Goal: Task Accomplishment & Management: Manage account settings

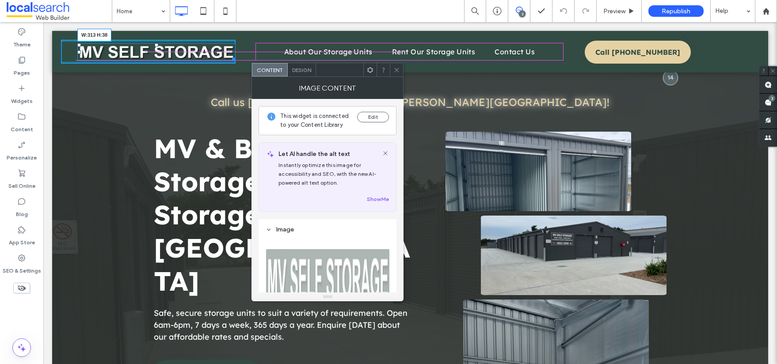
drag, startPoint x: 232, startPoint y: 59, endPoint x: 228, endPoint y: 57, distance: 4.6
click at [228, 57] on div "W:313 H:38 Click To Paste" at bounding box center [148, 52] width 175 height 24
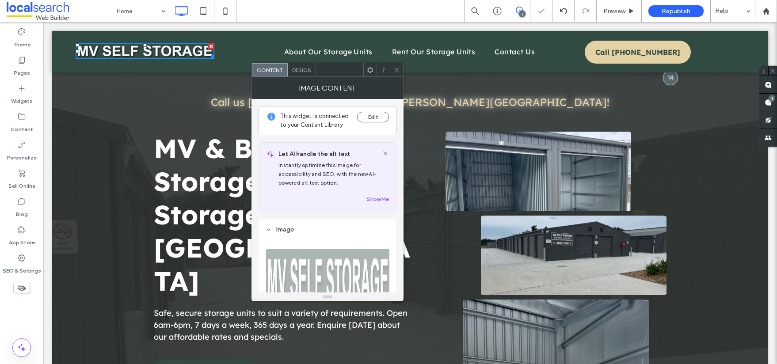
click at [395, 71] on icon at bounding box center [397, 70] width 7 height 7
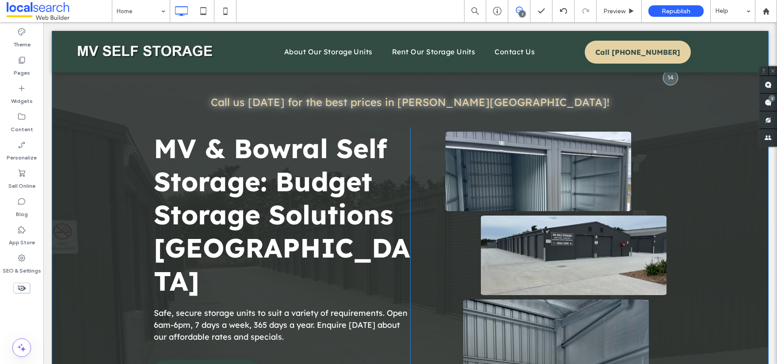
click at [83, 76] on div "Call us [DATE] for the best prices in [PERSON_NAME][GEOGRAPHIC_DATA]! Click To …" at bounding box center [410, 230] width 716 height 399
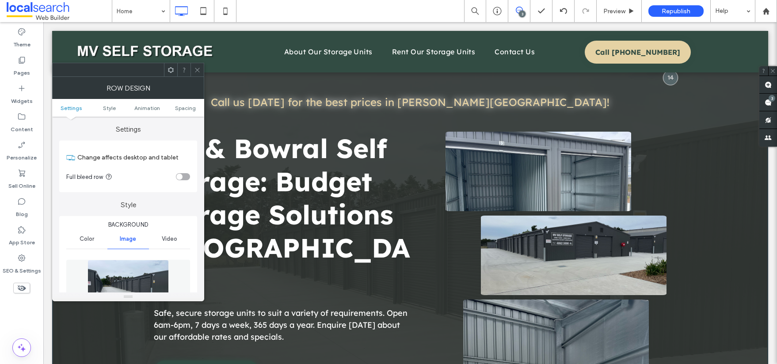
click at [734, 37] on div "Click To Paste About Our Storage Units Rent Our Storage Units Contact Us Click …" at bounding box center [410, 52] width 716 height 42
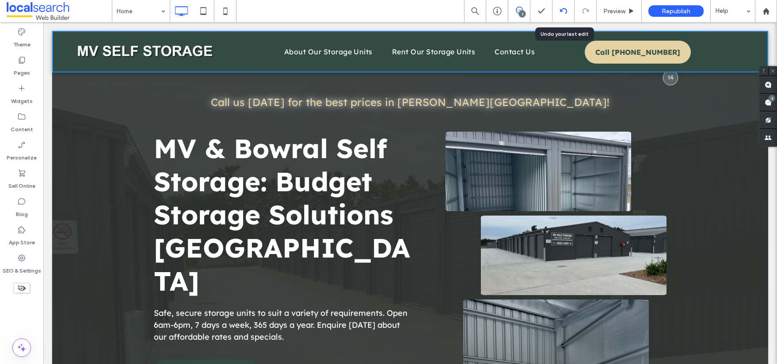
click at [563, 10] on icon at bounding box center [563, 11] width 7 height 7
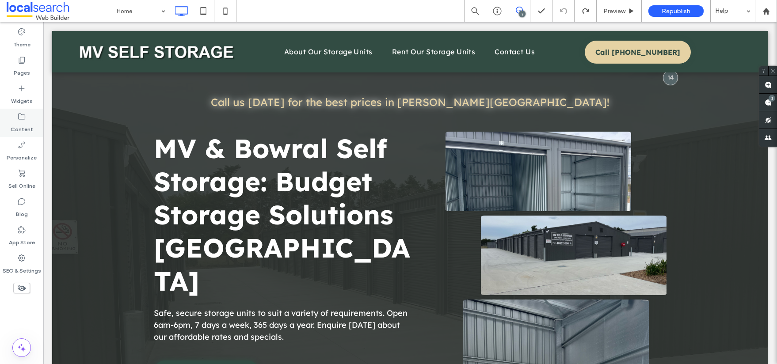
click at [23, 113] on icon at bounding box center [21, 116] width 9 height 9
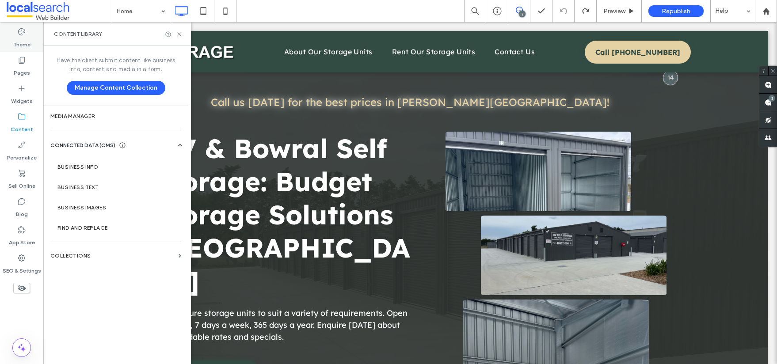
click at [32, 32] on div "Theme" at bounding box center [21, 38] width 43 height 28
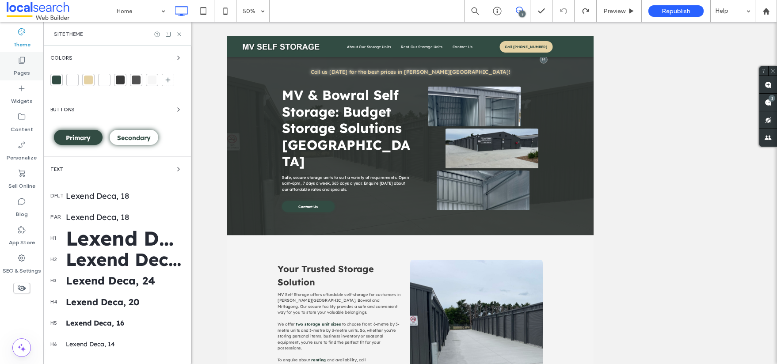
click at [24, 71] on label "Pages" at bounding box center [22, 71] width 16 height 12
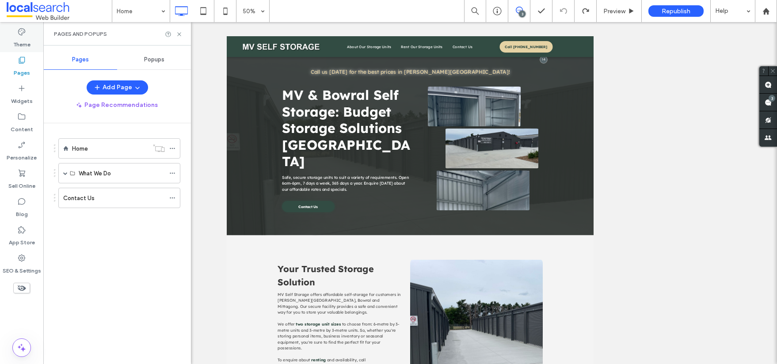
click at [28, 38] on label "Theme" at bounding box center [21, 42] width 17 height 12
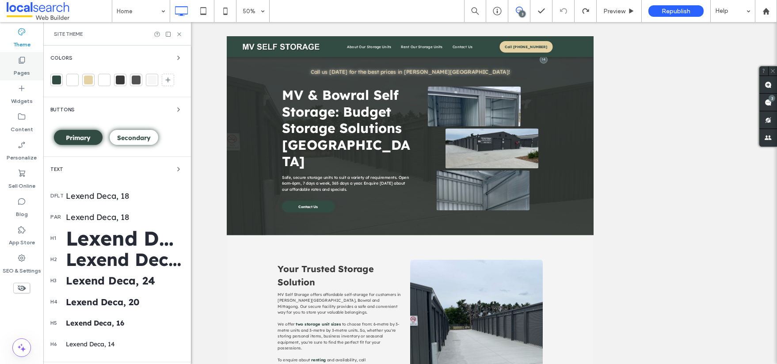
click at [22, 71] on label "Pages" at bounding box center [22, 71] width 16 height 12
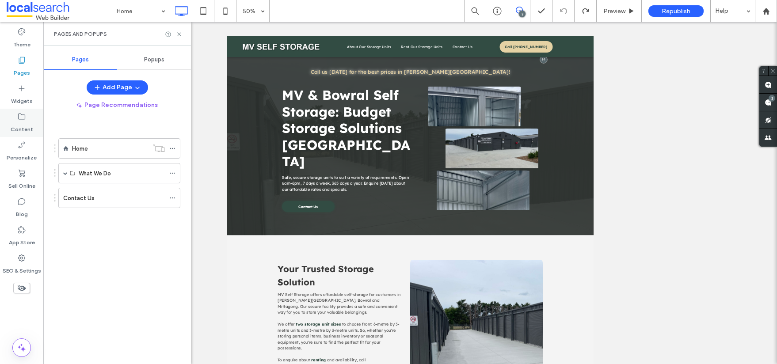
click at [20, 125] on label "Content" at bounding box center [22, 127] width 23 height 12
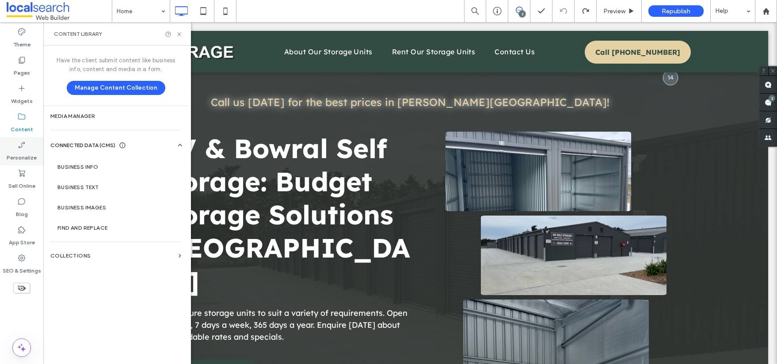
click at [22, 150] on label "Personalize" at bounding box center [22, 155] width 30 height 12
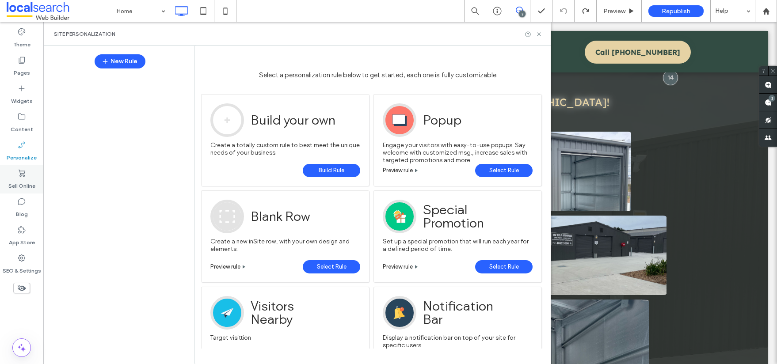
click at [19, 171] on use at bounding box center [22, 173] width 7 height 7
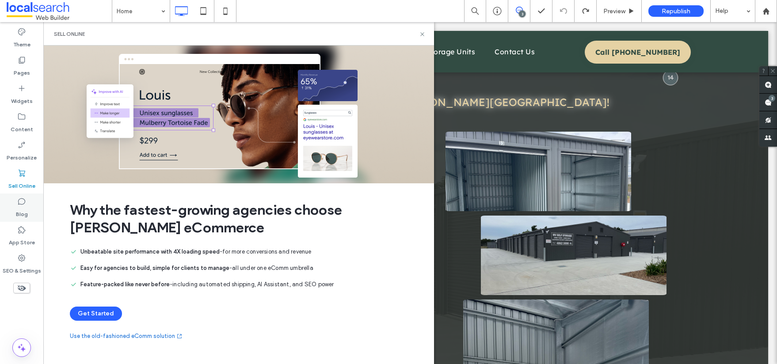
click at [21, 198] on icon at bounding box center [21, 201] width 9 height 9
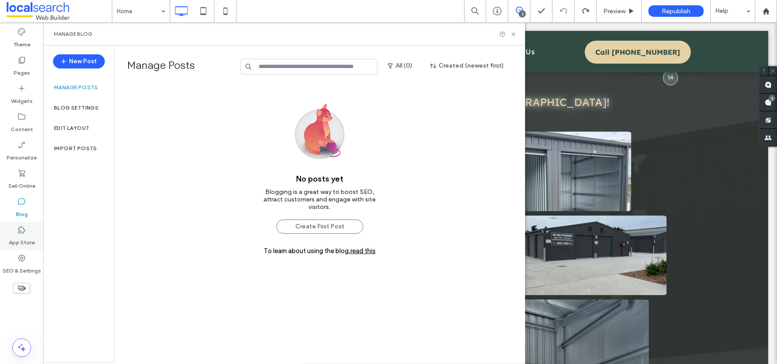
click at [33, 245] on label "App Store" at bounding box center [22, 240] width 26 height 12
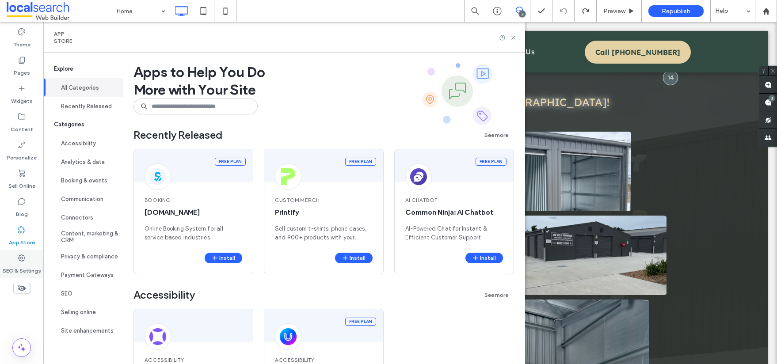
click at [18, 270] on label "SEO & Settings" at bounding box center [22, 269] width 38 height 12
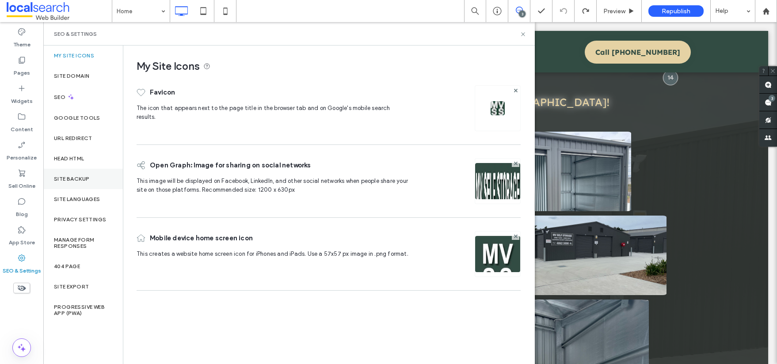
click at [83, 176] on label "Site Backup" at bounding box center [71, 179] width 35 height 6
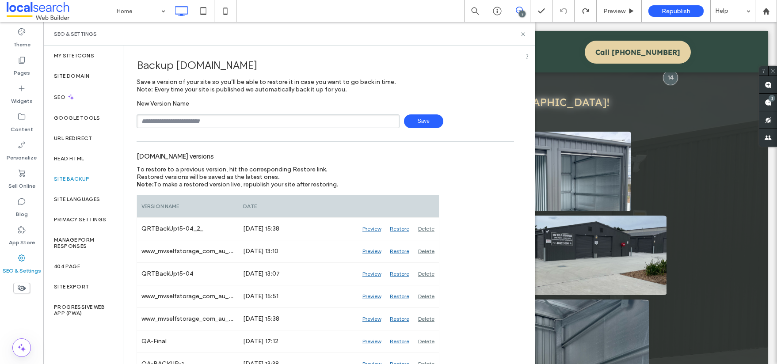
click at [257, 124] on input "text" at bounding box center [268, 122] width 263 height 14
click at [427, 119] on span "Save" at bounding box center [423, 122] width 39 height 14
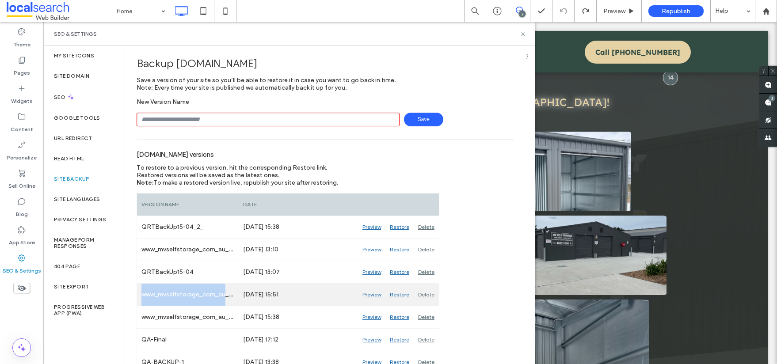
drag, startPoint x: 224, startPoint y: 296, endPoint x: 144, endPoint y: 285, distance: 80.8
click at [144, 285] on div "www_mvselfstorage_com_au_Auto_46" at bounding box center [188, 295] width 102 height 22
copy div "www_mvselfstorage_com_au"
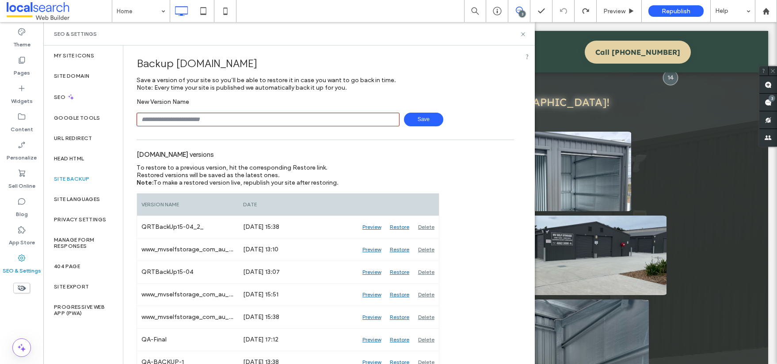
click at [200, 123] on input "text" at bounding box center [268, 120] width 263 height 14
paste input "**********"
click at [226, 118] on input "**********" at bounding box center [268, 120] width 263 height 14
type input "**********"
click at [414, 114] on span "Save" at bounding box center [423, 120] width 39 height 14
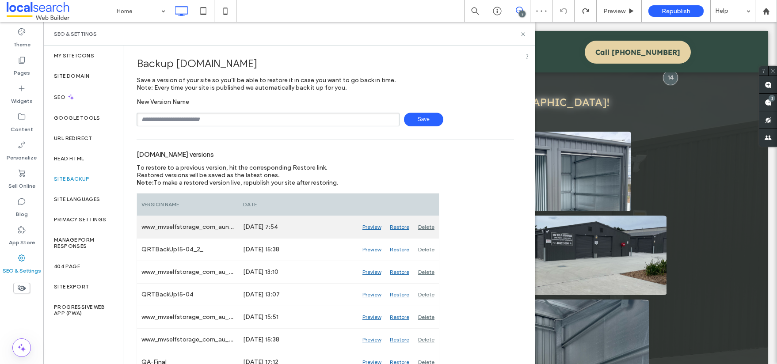
click at [216, 219] on div "www_mvselfstorage_com_aunewchanges" at bounding box center [188, 227] width 102 height 22
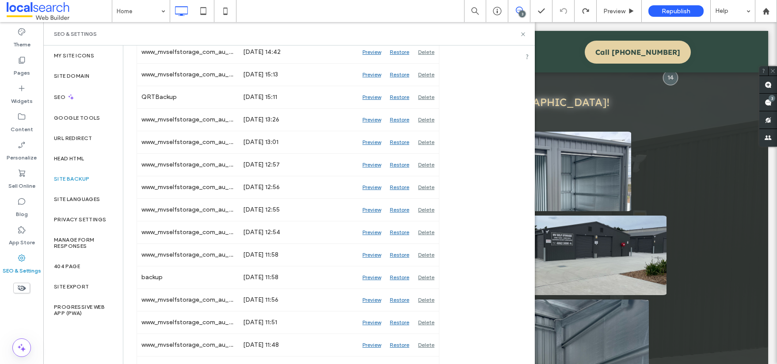
scroll to position [0, 0]
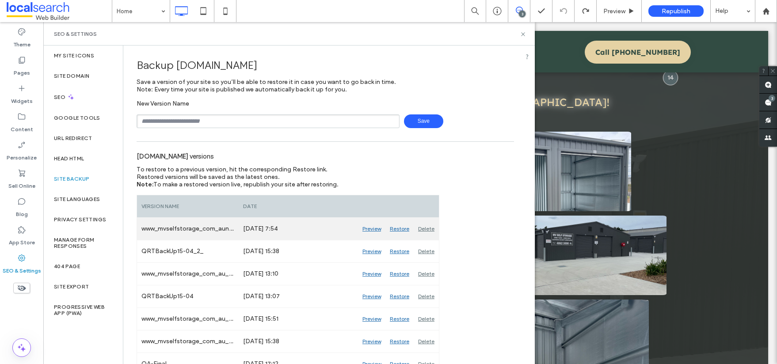
click at [262, 226] on div "[DATE] 7:54" at bounding box center [298, 229] width 119 height 22
drag, startPoint x: 239, startPoint y: 225, endPoint x: 264, endPoint y: 222, distance: 25.0
click at [264, 222] on div "[DATE] 7:54" at bounding box center [298, 229] width 119 height 22
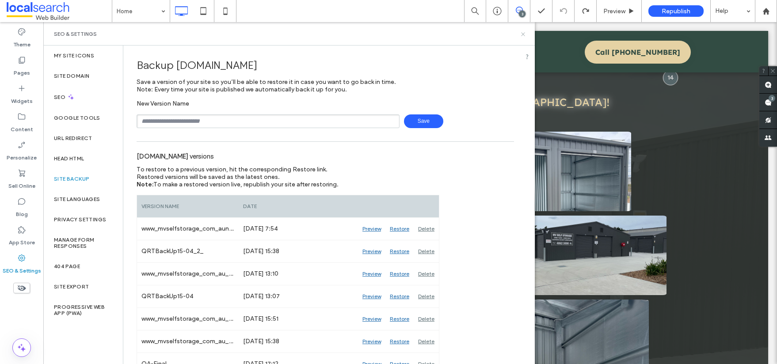
click at [525, 36] on icon at bounding box center [523, 34] width 7 height 7
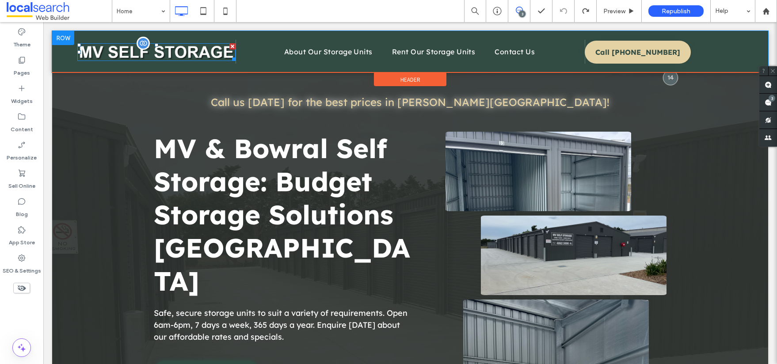
click at [150, 58] on img at bounding box center [156, 52] width 158 height 18
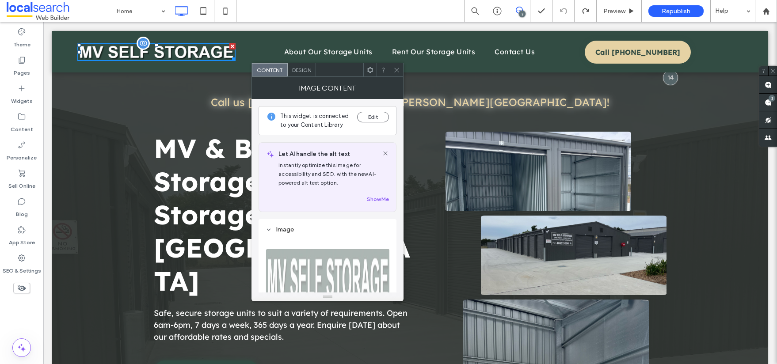
drag, startPoint x: 234, startPoint y: 62, endPoint x: 226, endPoint y: 60, distance: 7.3
click at [226, 60] on div "Click To Paste" at bounding box center [148, 52] width 175 height 24
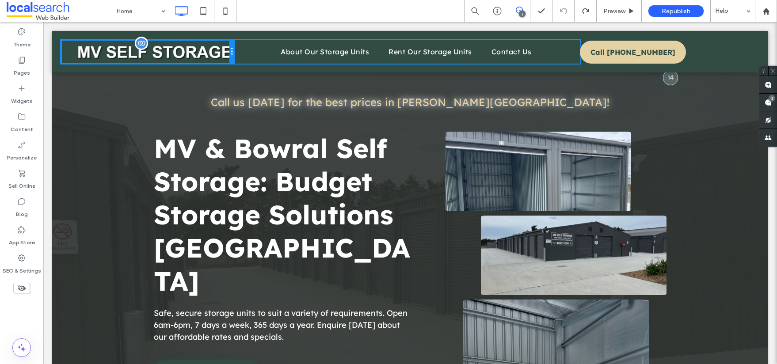
drag, startPoint x: 231, startPoint y: 61, endPoint x: 224, endPoint y: 59, distance: 7.7
click at [224, 59] on div "Click To Paste" at bounding box center [147, 52] width 173 height 24
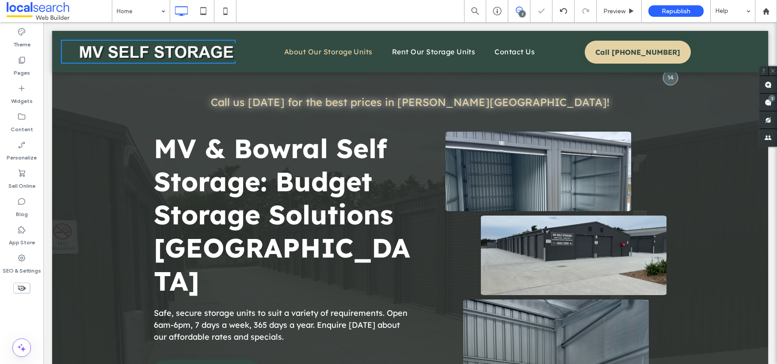
click at [328, 48] on span "About Our Storage Units" at bounding box center [328, 51] width 88 height 11
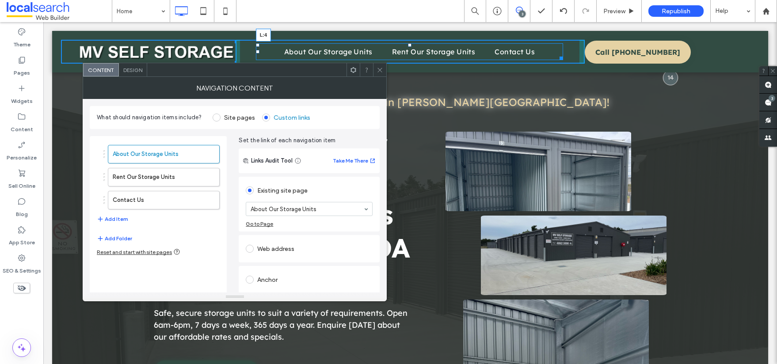
drag, startPoint x: 253, startPoint y: 51, endPoint x: 241, endPoint y: 51, distance: 11.9
click at [256, 51] on div at bounding box center [258, 52] width 4 height 4
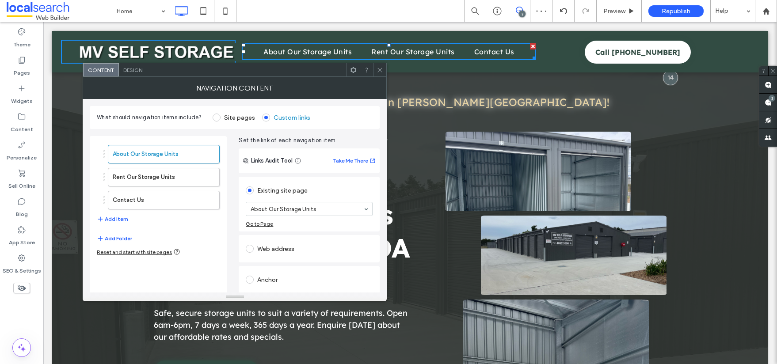
click at [591, 48] on link "Call [PHONE_NUMBER]" at bounding box center [638, 52] width 106 height 23
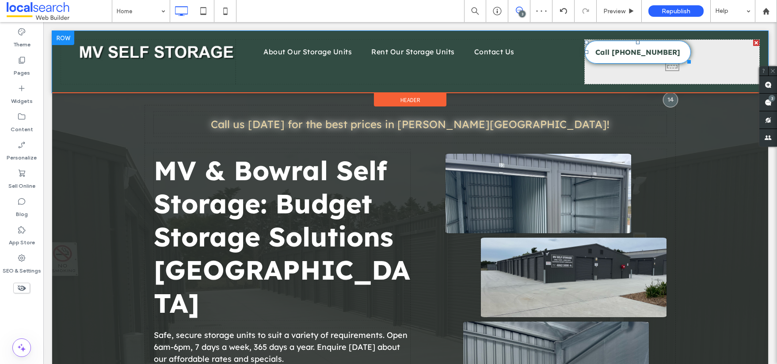
drag, startPoint x: 587, startPoint y: 50, endPoint x: 571, endPoint y: 51, distance: 16.9
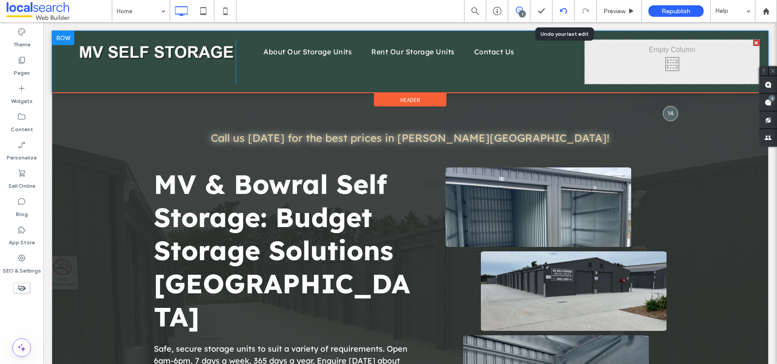
click at [557, 13] on div at bounding box center [564, 11] width 22 height 7
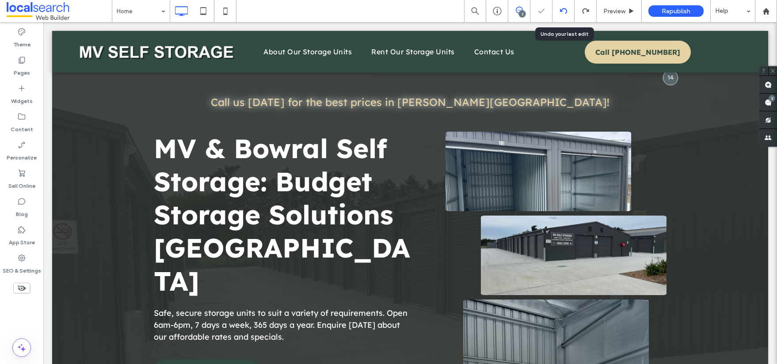
click at [562, 10] on use at bounding box center [563, 11] width 7 height 6
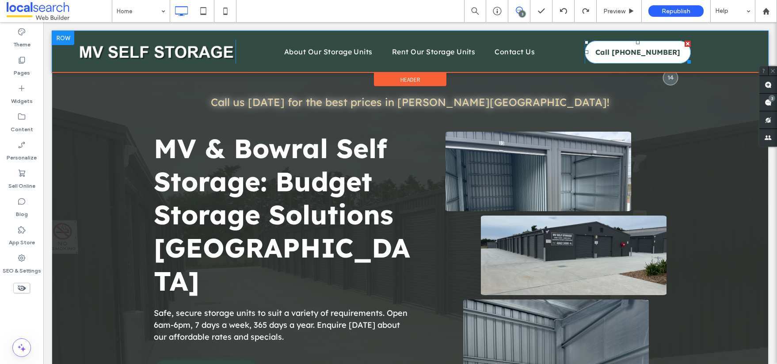
click at [585, 48] on link "Call [PHONE_NUMBER]" at bounding box center [638, 52] width 106 height 23
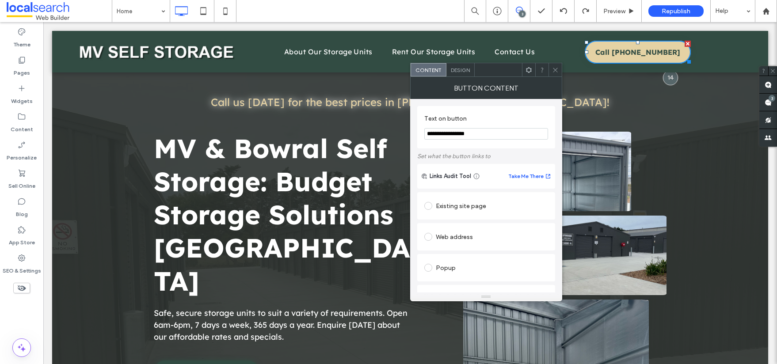
click at [462, 73] on span "Design" at bounding box center [460, 70] width 19 height 7
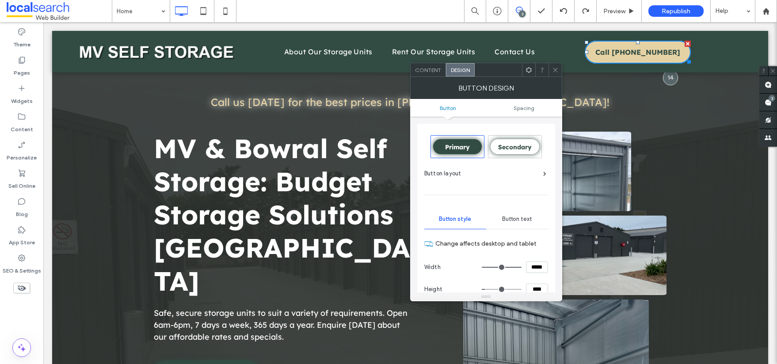
click at [515, 150] on span "Secondary" at bounding box center [515, 147] width 34 height 8
click at [458, 141] on div "Primary" at bounding box center [457, 146] width 49 height 15
click at [440, 154] on div "Primary" at bounding box center [457, 147] width 53 height 22
click at [562, 72] on div at bounding box center [555, 69] width 13 height 13
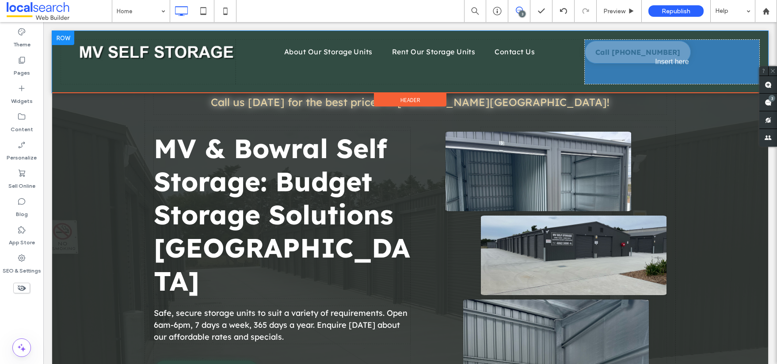
drag, startPoint x: 627, startPoint y: 62, endPoint x: 607, endPoint y: 58, distance: 20.6
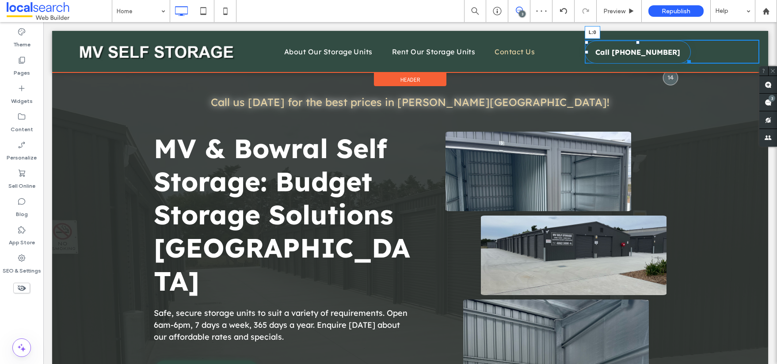
drag, startPoint x: 580, startPoint y: 50, endPoint x: 537, endPoint y: 51, distance: 43.4
click at [537, 51] on div "Click To Paste About Our Storage Units Rent Our Storage Units Contact Us Click …" at bounding box center [410, 52] width 699 height 24
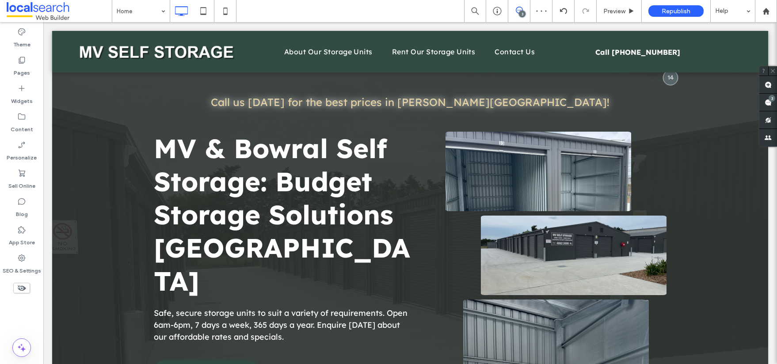
click at [710, 54] on div "Call [PHONE_NUMBER] Click To Paste" at bounding box center [672, 52] width 175 height 24
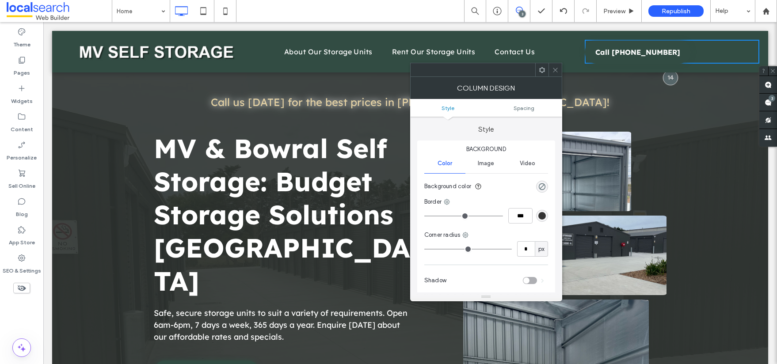
click at [557, 66] on span at bounding box center [555, 69] width 7 height 13
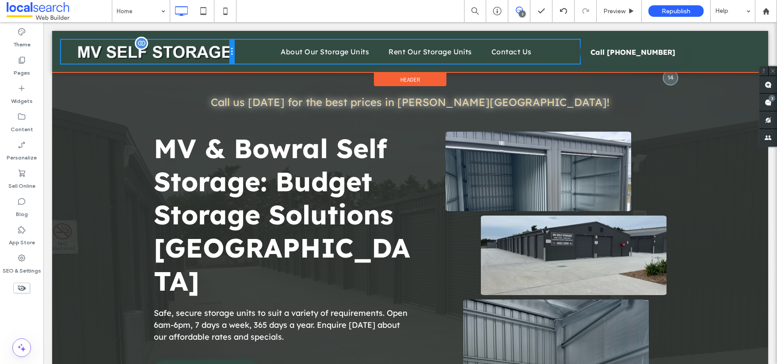
drag, startPoint x: 230, startPoint y: 59, endPoint x: 218, endPoint y: 59, distance: 12.8
click at [218, 59] on div "Click To Paste" at bounding box center [147, 52] width 173 height 24
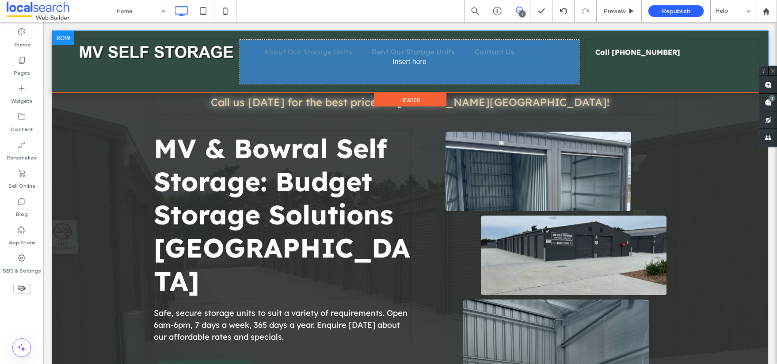
drag, startPoint x: 383, startPoint y: 53, endPoint x: 360, endPoint y: 51, distance: 22.6
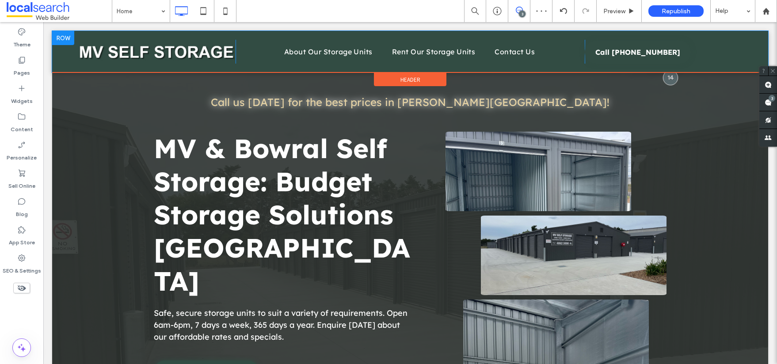
click at [240, 40] on div "About Our Storage Units Rent Our Storage Units Contact Us Click To Paste" at bounding box center [410, 52] width 349 height 24
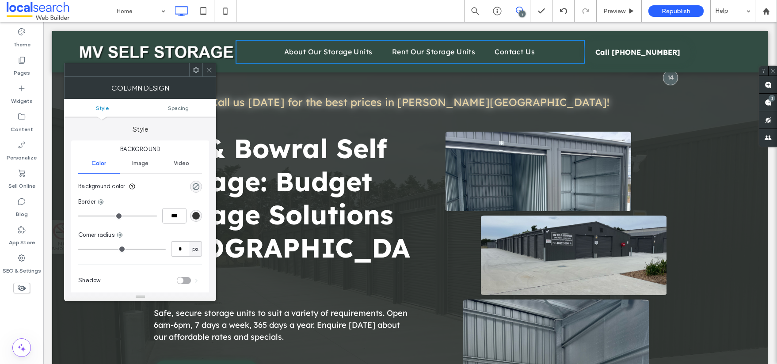
scroll to position [10, 0]
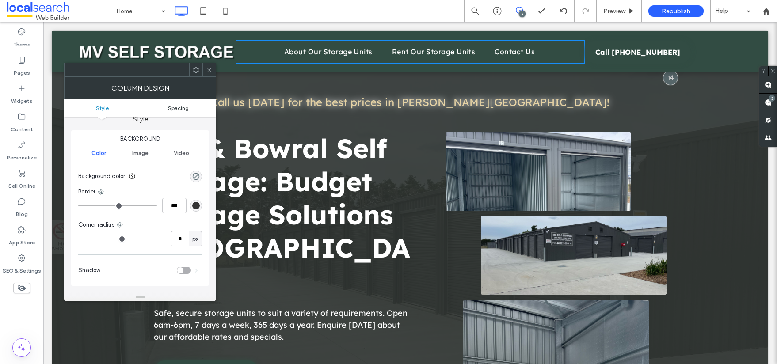
click at [176, 108] on span "Spacing" at bounding box center [178, 108] width 21 height 7
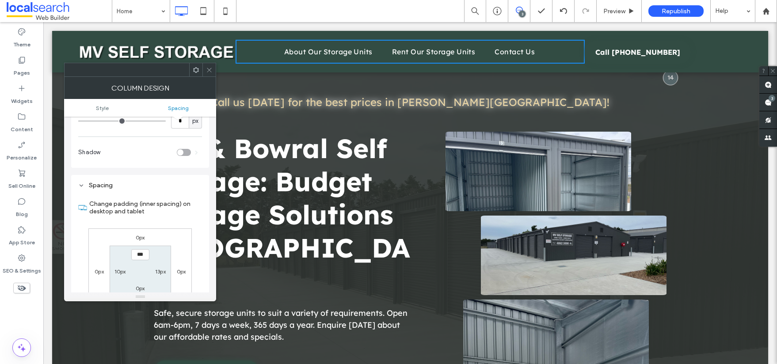
scroll to position [0, 0]
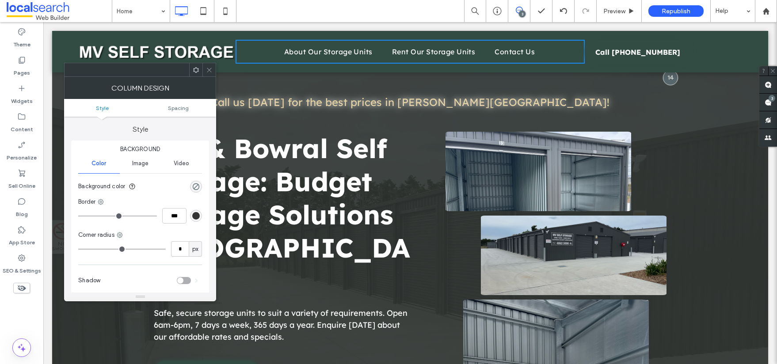
click at [721, 145] on div "Call us [DATE] for the best prices in [PERSON_NAME][GEOGRAPHIC_DATA]! Click To …" at bounding box center [410, 230] width 716 height 399
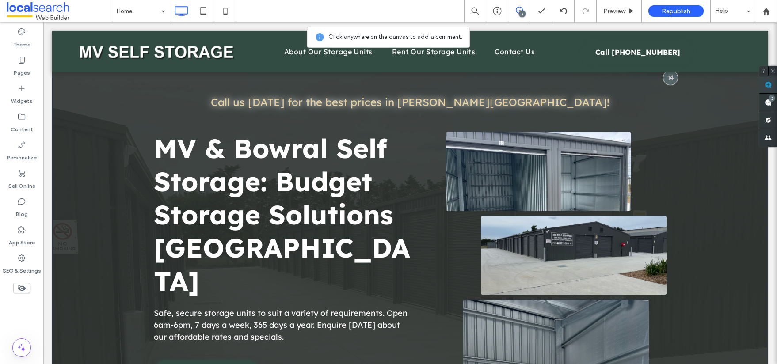
drag, startPoint x: 769, startPoint y: 84, endPoint x: 291, endPoint y: 60, distance: 478.2
click at [769, 84] on use at bounding box center [768, 84] width 7 height 7
click at [381, 63] on div "About Our Storage Units Rent Our Storage Units Contact Us Click To Paste" at bounding box center [410, 52] width 349 height 24
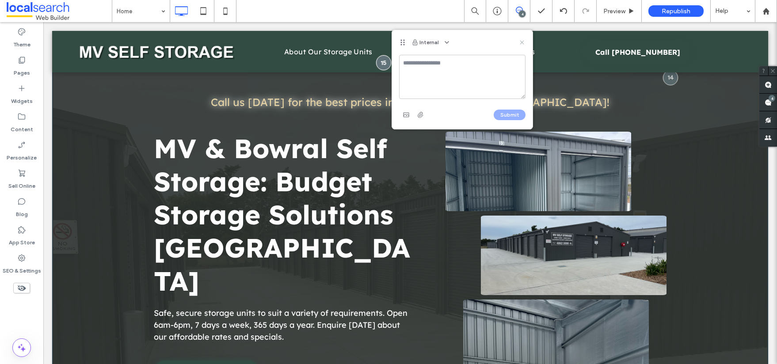
drag, startPoint x: 523, startPoint y: 41, endPoint x: 482, endPoint y: 18, distance: 46.9
click at [523, 41] on use at bounding box center [522, 42] width 4 height 4
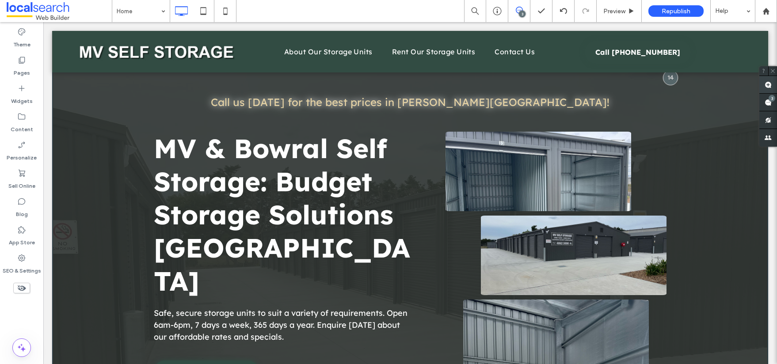
drag, startPoint x: 770, startPoint y: 80, endPoint x: 693, endPoint y: 45, distance: 84.7
click at [770, 80] on span at bounding box center [769, 84] width 18 height 17
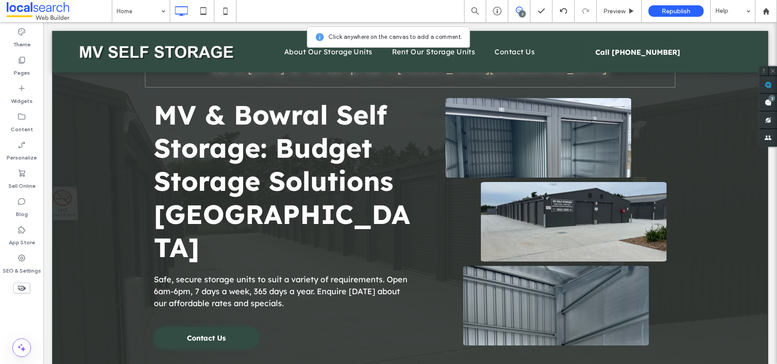
scroll to position [80, 0]
